Goal: Task Accomplishment & Management: Use online tool/utility

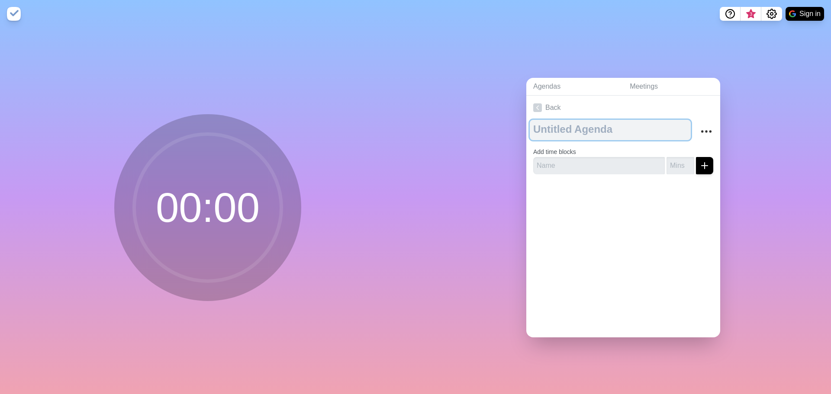
click at [549, 133] on textarea at bounding box center [610, 130] width 161 height 20
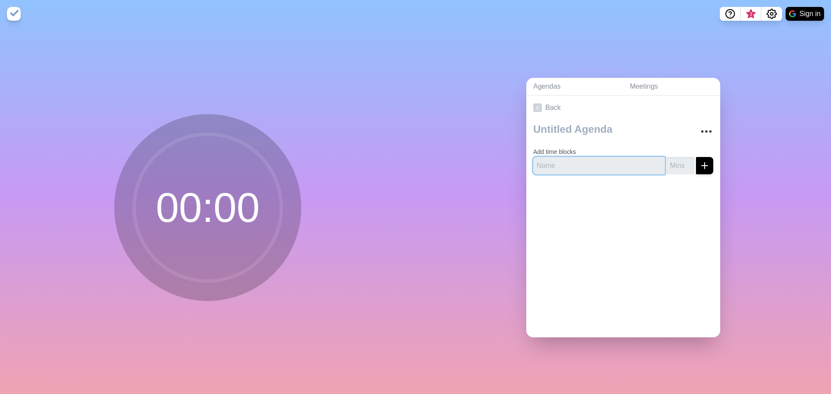
click at [558, 167] on input "text" at bounding box center [599, 165] width 132 height 17
click at [682, 171] on input "number" at bounding box center [680, 165] width 28 height 17
click at [684, 161] on input "1" at bounding box center [680, 165] width 28 height 17
click at [684, 161] on input "2" at bounding box center [680, 165] width 28 height 17
type input "3"
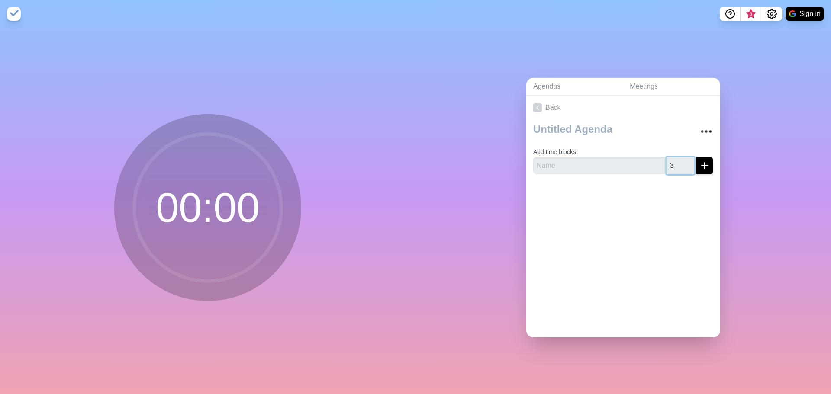
click at [684, 161] on input "3" at bounding box center [680, 165] width 28 height 17
click at [169, 80] on div "00 : 00" at bounding box center [207, 211] width 415 height 367
click at [816, 12] on button "Sign in" at bounding box center [804, 14] width 39 height 14
click at [545, 104] on link "Back" at bounding box center [623, 108] width 194 height 24
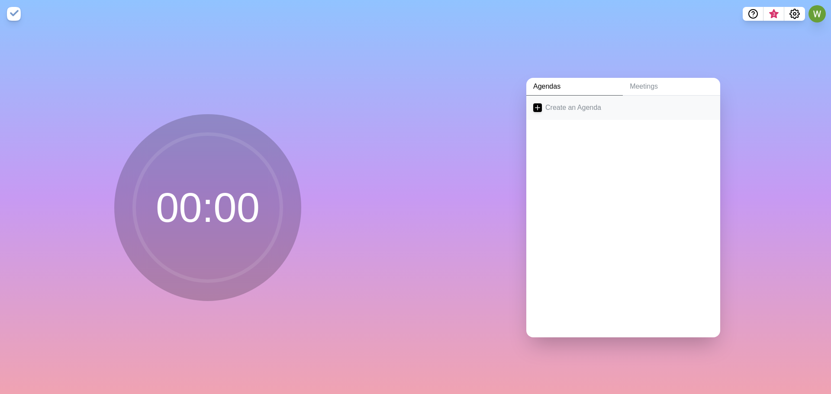
click at [542, 107] on link "Create an Agenda" at bounding box center [623, 108] width 194 height 24
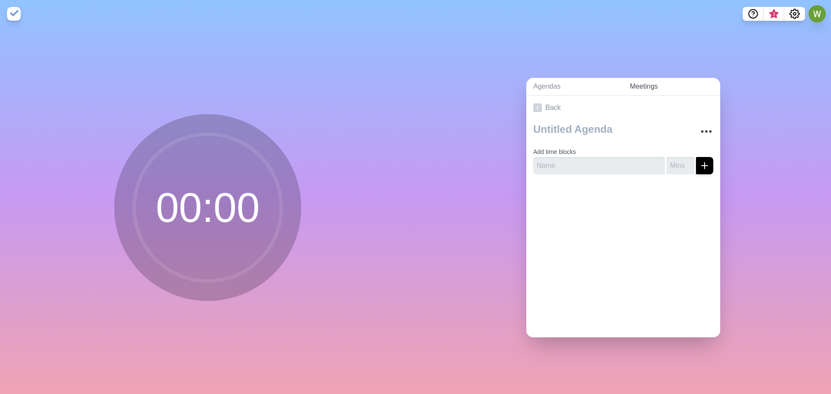
click at [636, 85] on link "Meetings" at bounding box center [671, 87] width 97 height 18
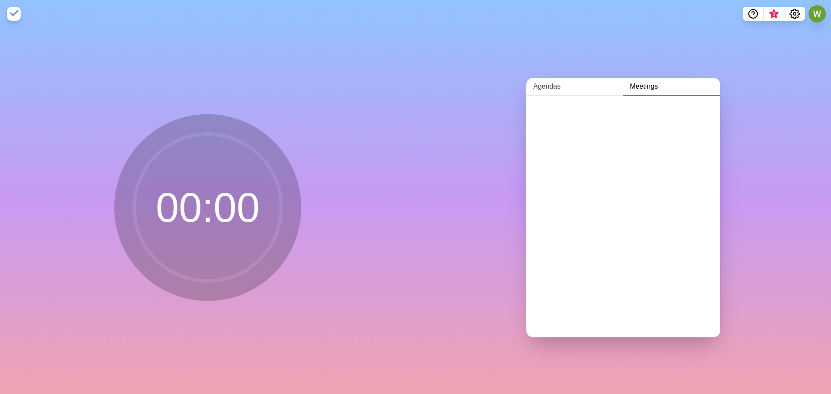
click at [573, 86] on link "Agendas" at bounding box center [574, 87] width 97 height 18
click at [561, 106] on link "Create an Agenda" at bounding box center [623, 108] width 194 height 24
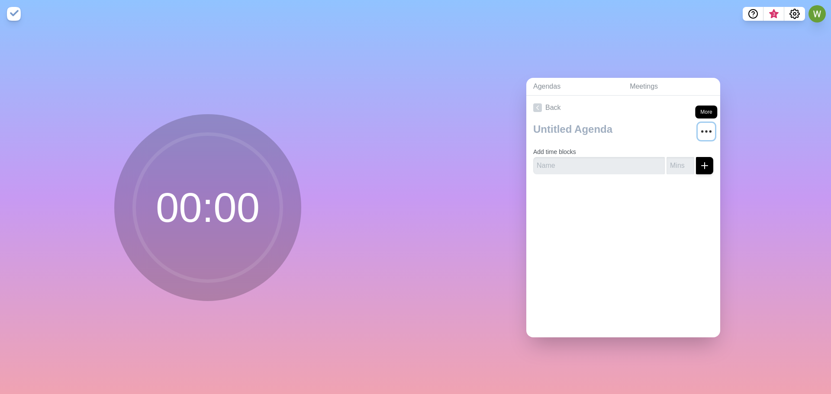
click at [705, 127] on icon "More" at bounding box center [706, 132] width 14 height 14
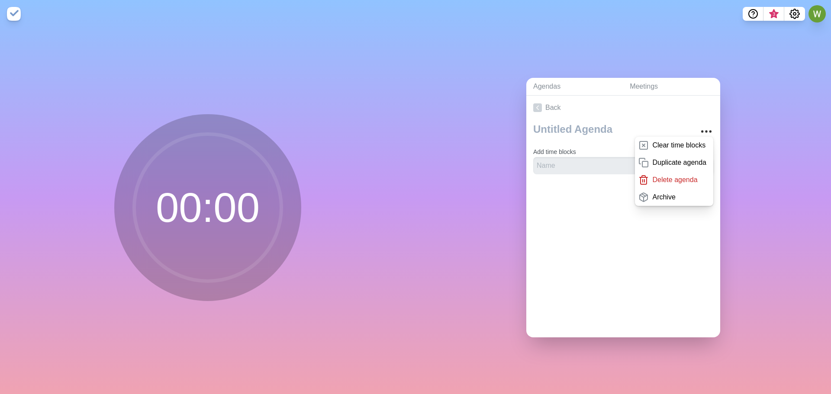
click at [498, 164] on div "Agendas Meetings Back Clear time blocks Duplicate agenda Delete agenda Archive …" at bounding box center [622, 211] width 415 height 367
click at [765, 118] on div "Agendas Meetings Back Clear time blocks Duplicate agenda Delete agenda Archive …" at bounding box center [622, 211] width 415 height 367
click at [237, 186] on circle at bounding box center [207, 207] width 147 height 147
click at [17, 16] on img at bounding box center [14, 14] width 14 height 14
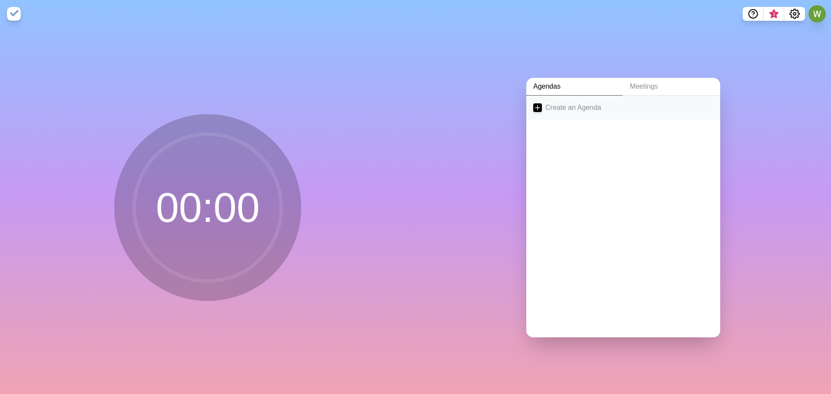
click at [569, 104] on link "Create an Agenda" at bounding box center [623, 108] width 194 height 24
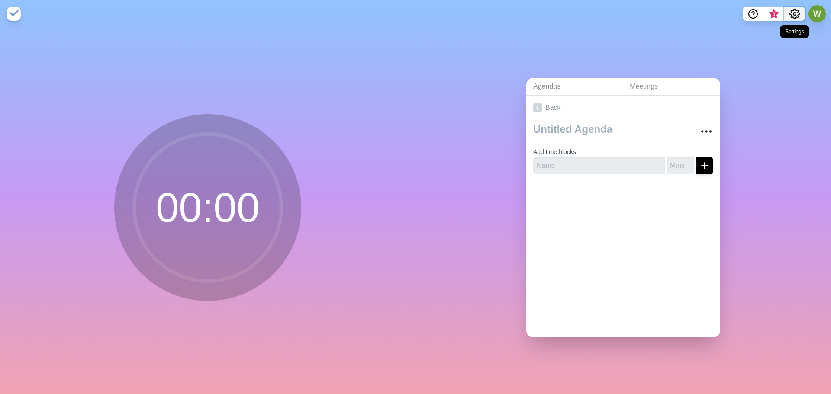
click at [794, 12] on icon "Settings" at bounding box center [794, 14] width 10 height 10
click at [764, 33] on p "Preferences" at bounding box center [765, 33] width 37 height 10
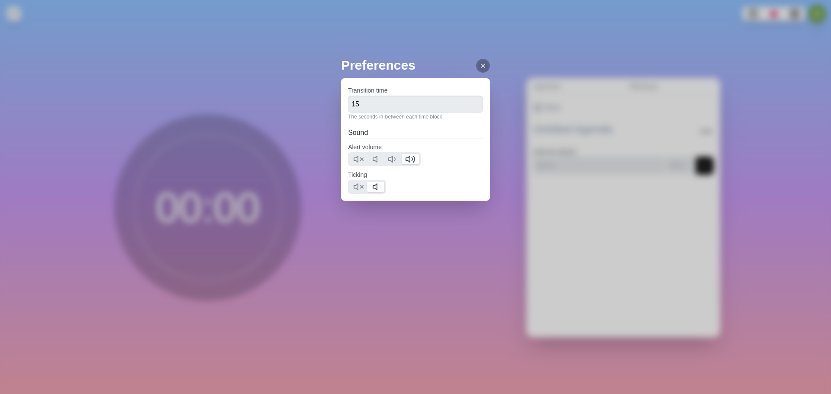
click at [479, 69] on icon at bounding box center [482, 65] width 7 height 7
